Goal: Task Accomplishment & Management: Use online tool/utility

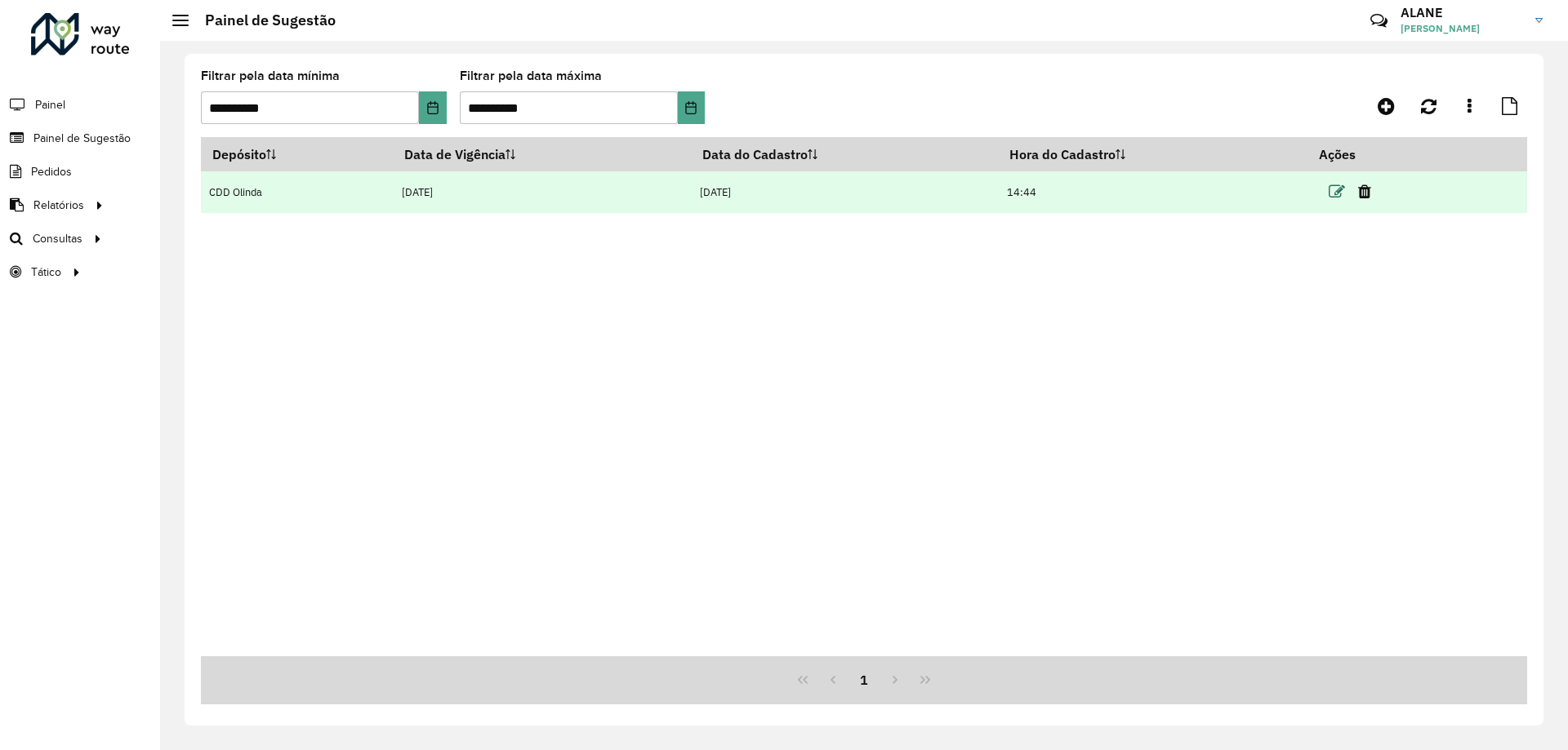
click at [1343, 196] on icon at bounding box center [1337, 192] width 17 height 17
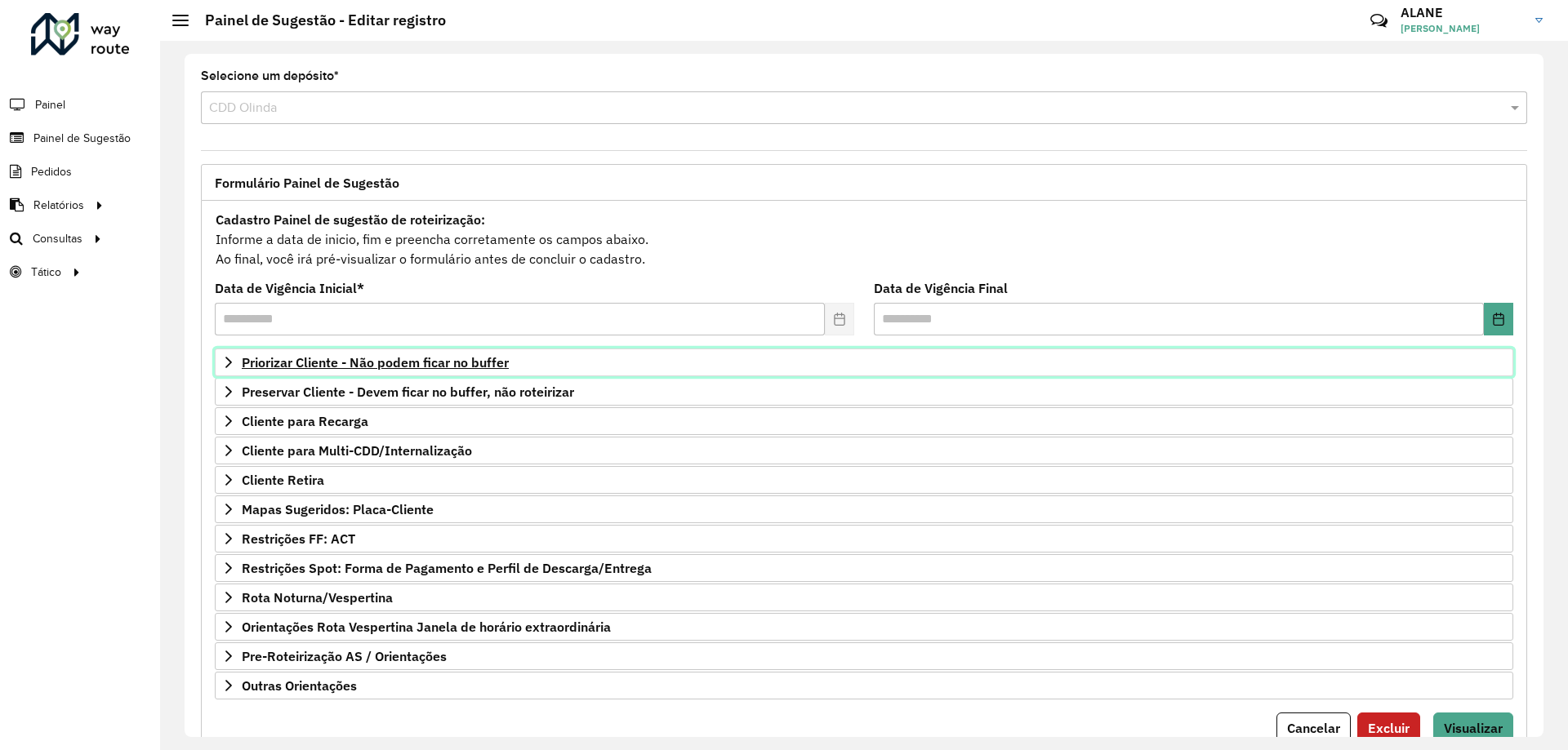
click at [430, 371] on link "Priorizar Cliente - Não podem ficar no buffer" at bounding box center [864, 362] width 1299 height 27
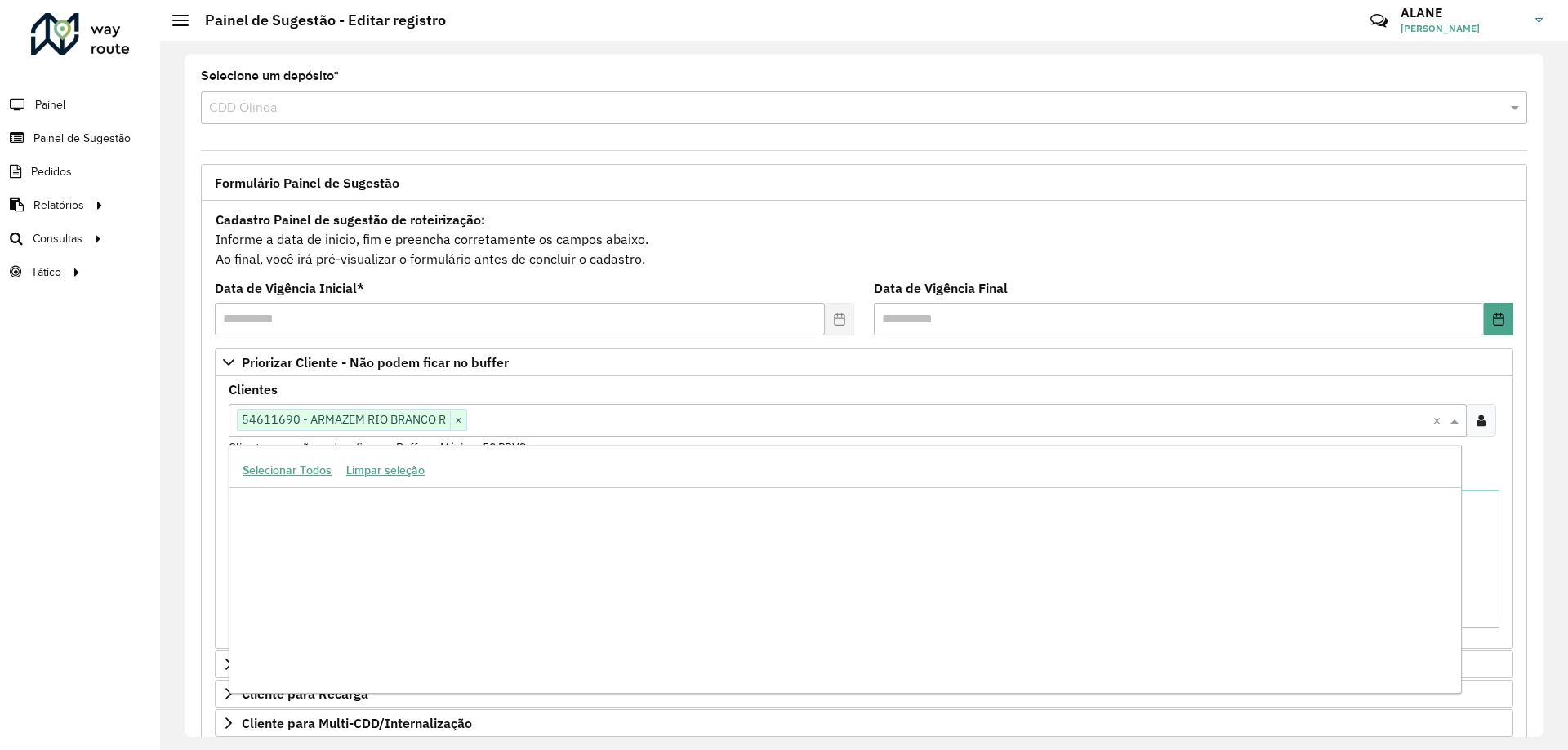
click at [525, 423] on input "text" at bounding box center [949, 421] width 965 height 20
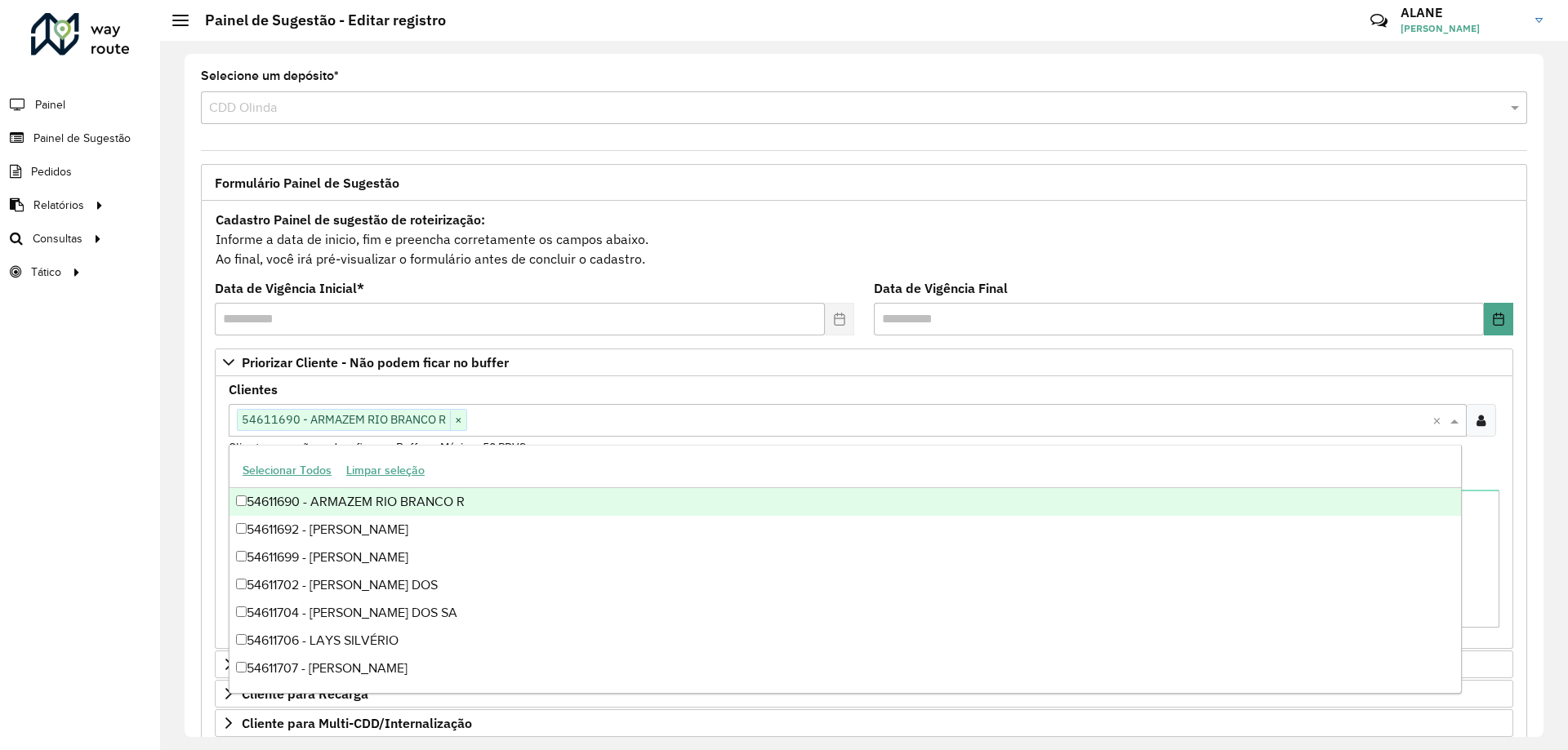
paste input "*****"
type input "*****"
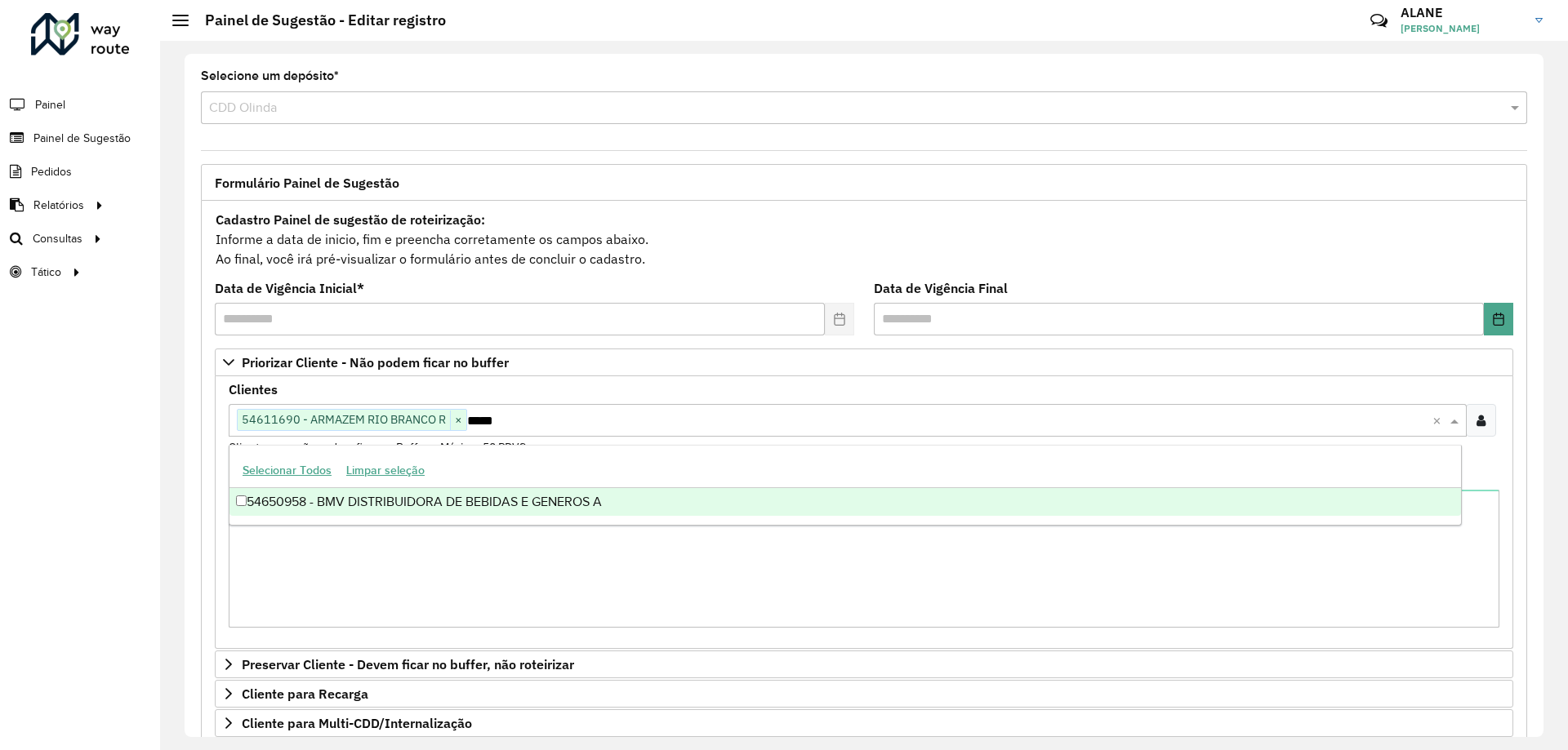
click at [514, 501] on div "54650958 - BMV DISTRIBUIDORA DE BEBIDAS E GENEROS A" at bounding box center [846, 501] width 1232 height 27
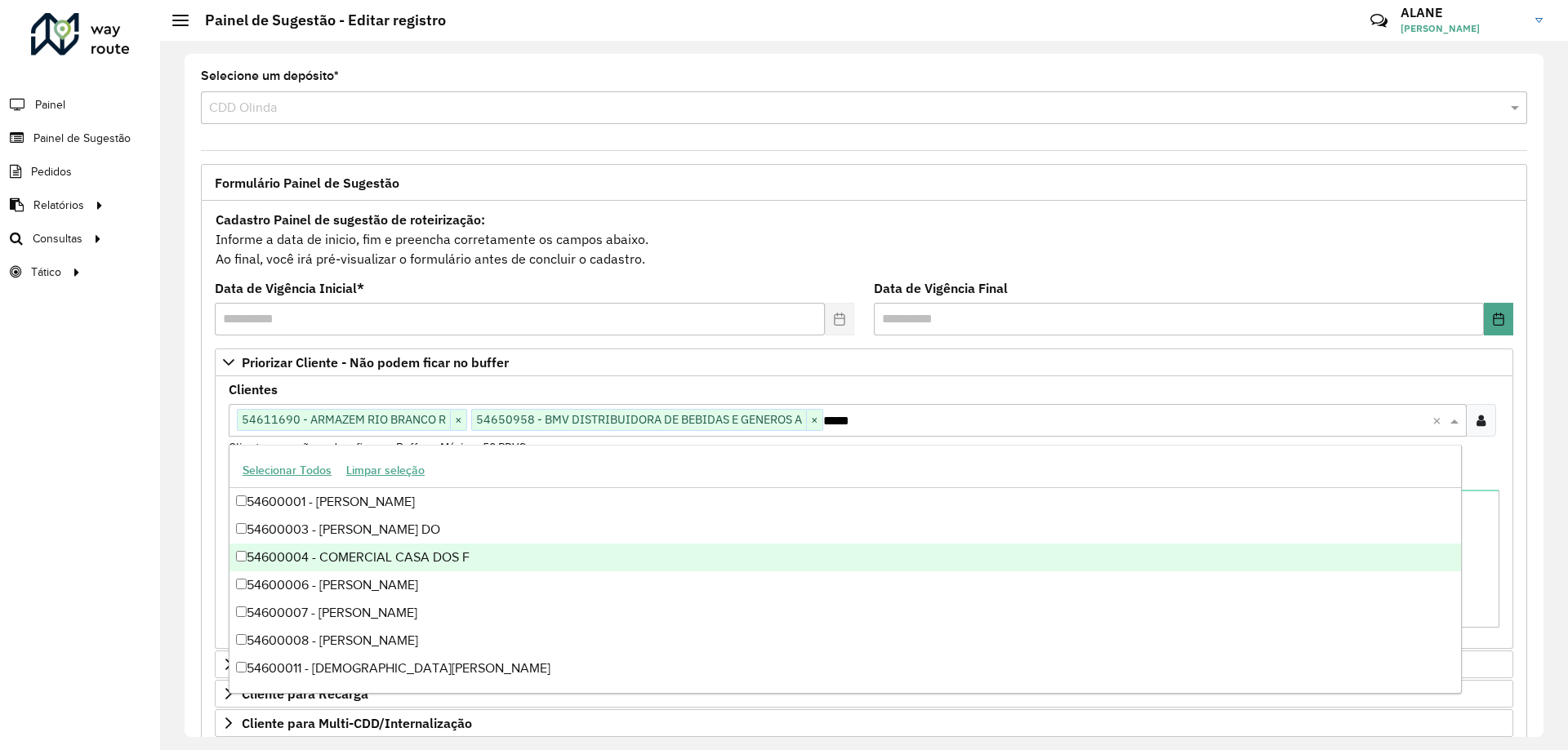
click at [406, 557] on div "54600004 - COMERCIAL CASA DOS F" at bounding box center [846, 557] width 1232 height 27
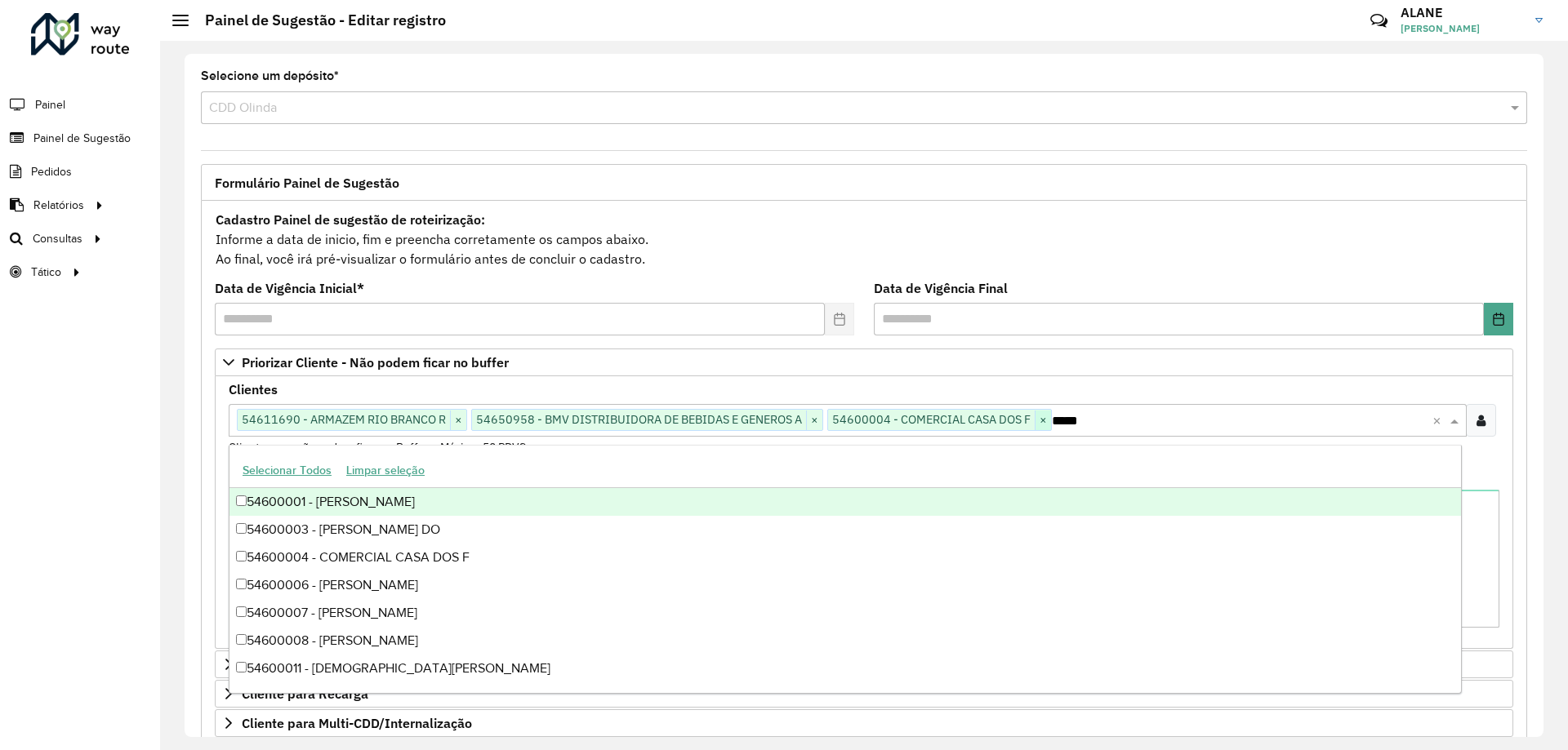
click at [1051, 417] on span "×" at bounding box center [1043, 421] width 17 height 20
click at [1145, 394] on div "Clientes Clique no botão para buscar clientes 54611690 - ARMAZEM RIO BRANCO R ×…" at bounding box center [864, 420] width 1271 height 73
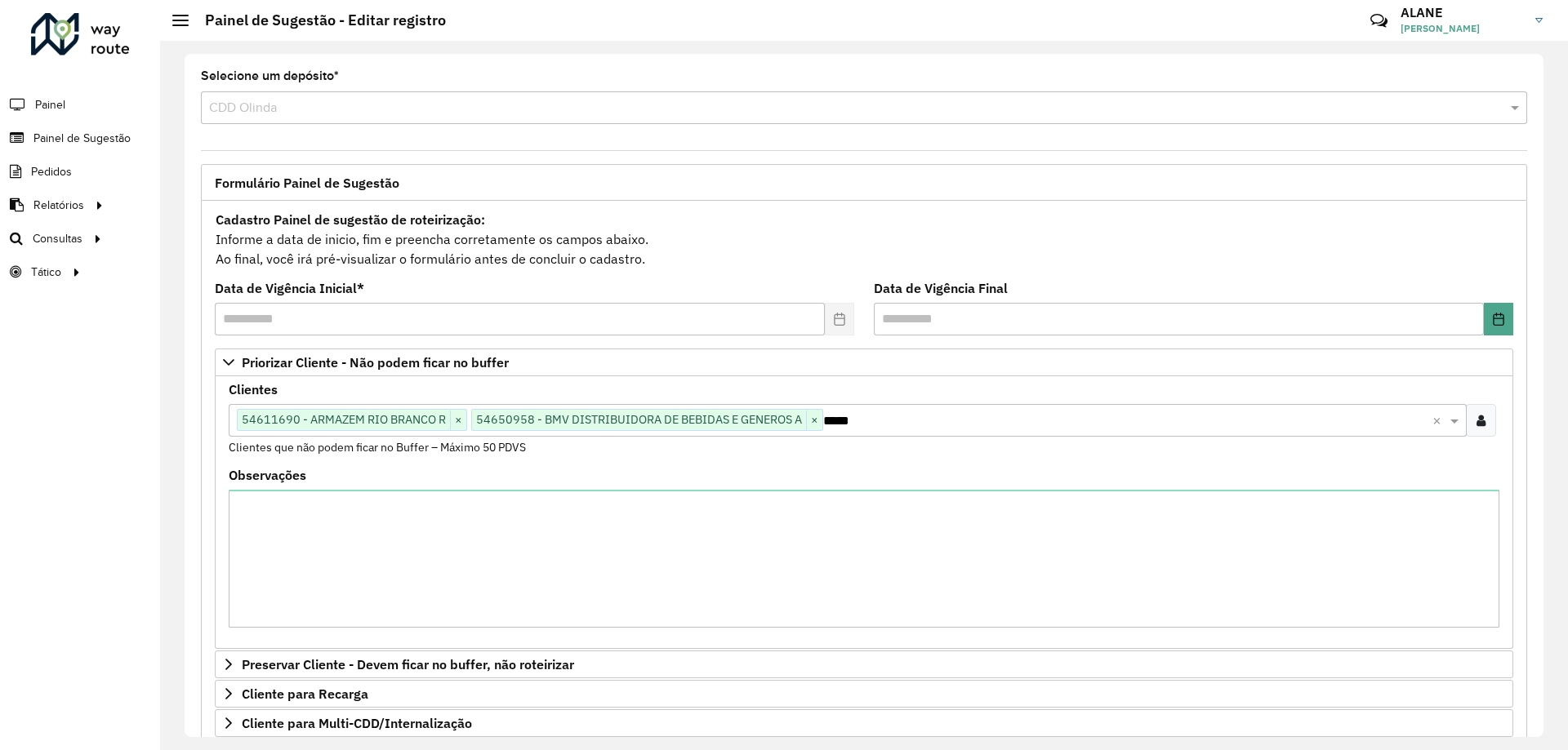
scroll to position [327, 0]
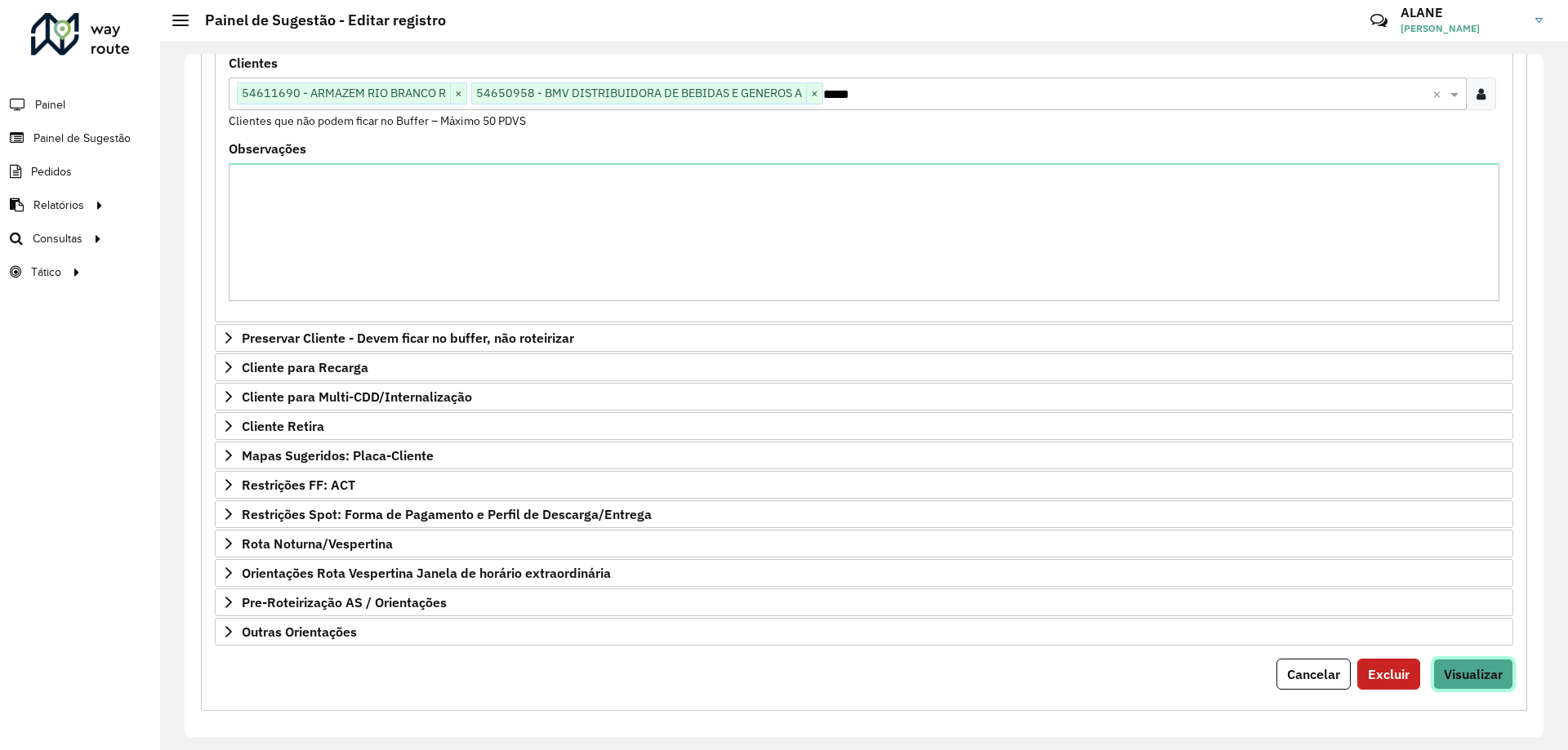
click at [1498, 674] on button "Visualizar" at bounding box center [1473, 674] width 80 height 31
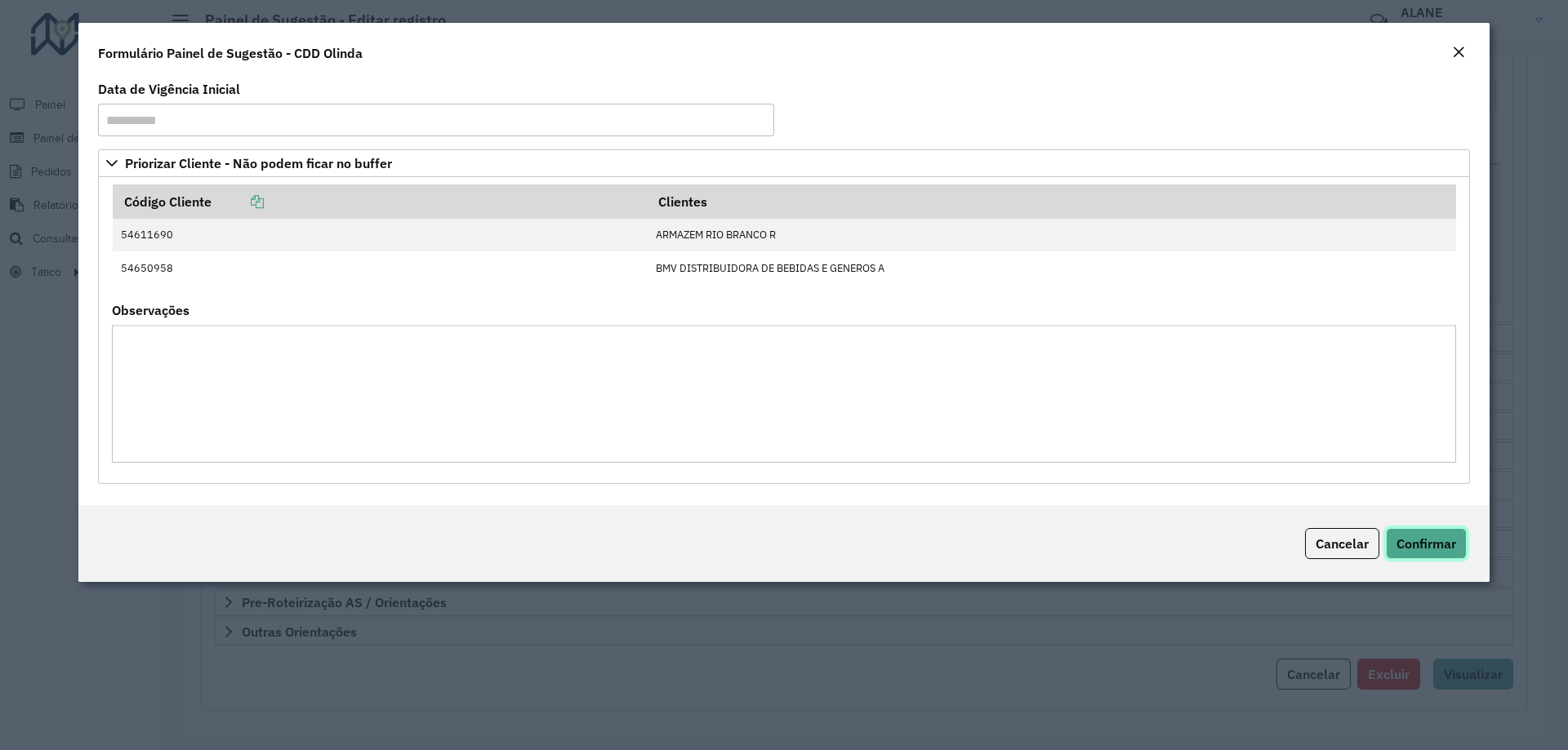
drag, startPoint x: 1420, startPoint y: 547, endPoint x: 1439, endPoint y: 548, distance: 19.0
click at [1439, 548] on span "Confirmar" at bounding box center [1427, 544] width 60 height 17
